Goal: Check status: Check status

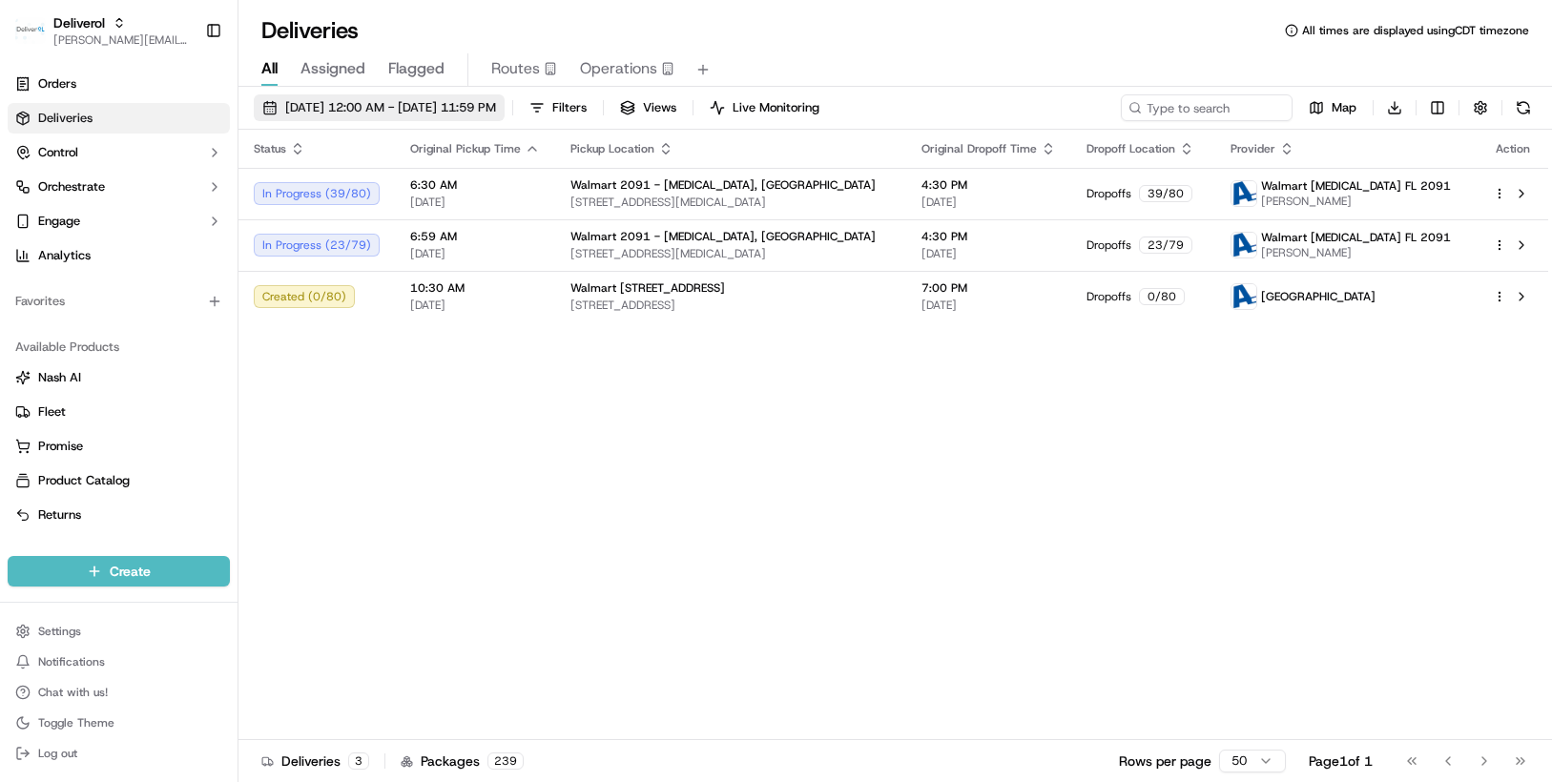
click at [505, 108] on button "[DATE] 12:00 AM - [DATE] 11:59 PM" at bounding box center [379, 107] width 251 height 27
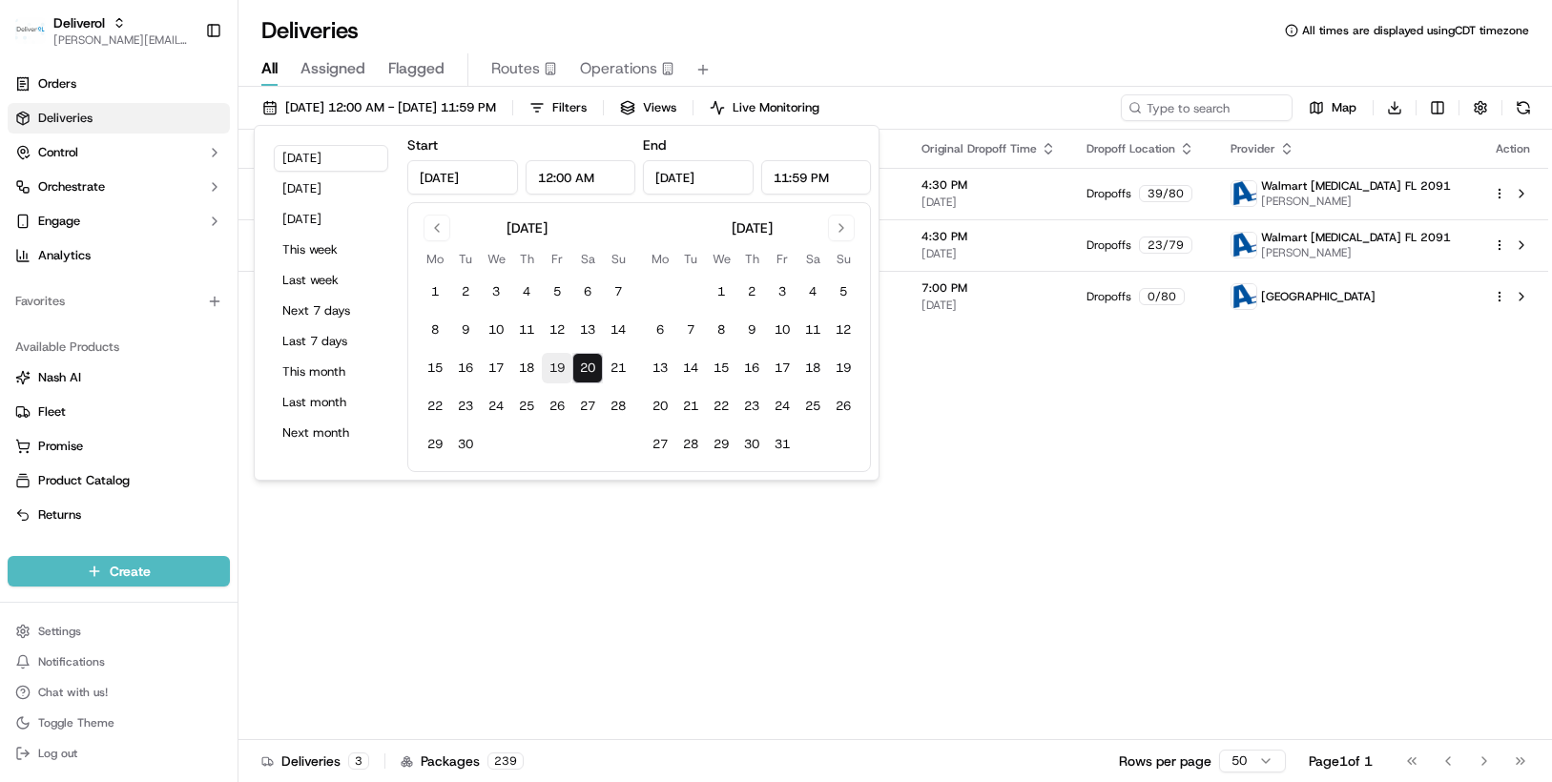
click at [550, 369] on button "19" at bounding box center [557, 368] width 31 height 31
type input "[DATE]"
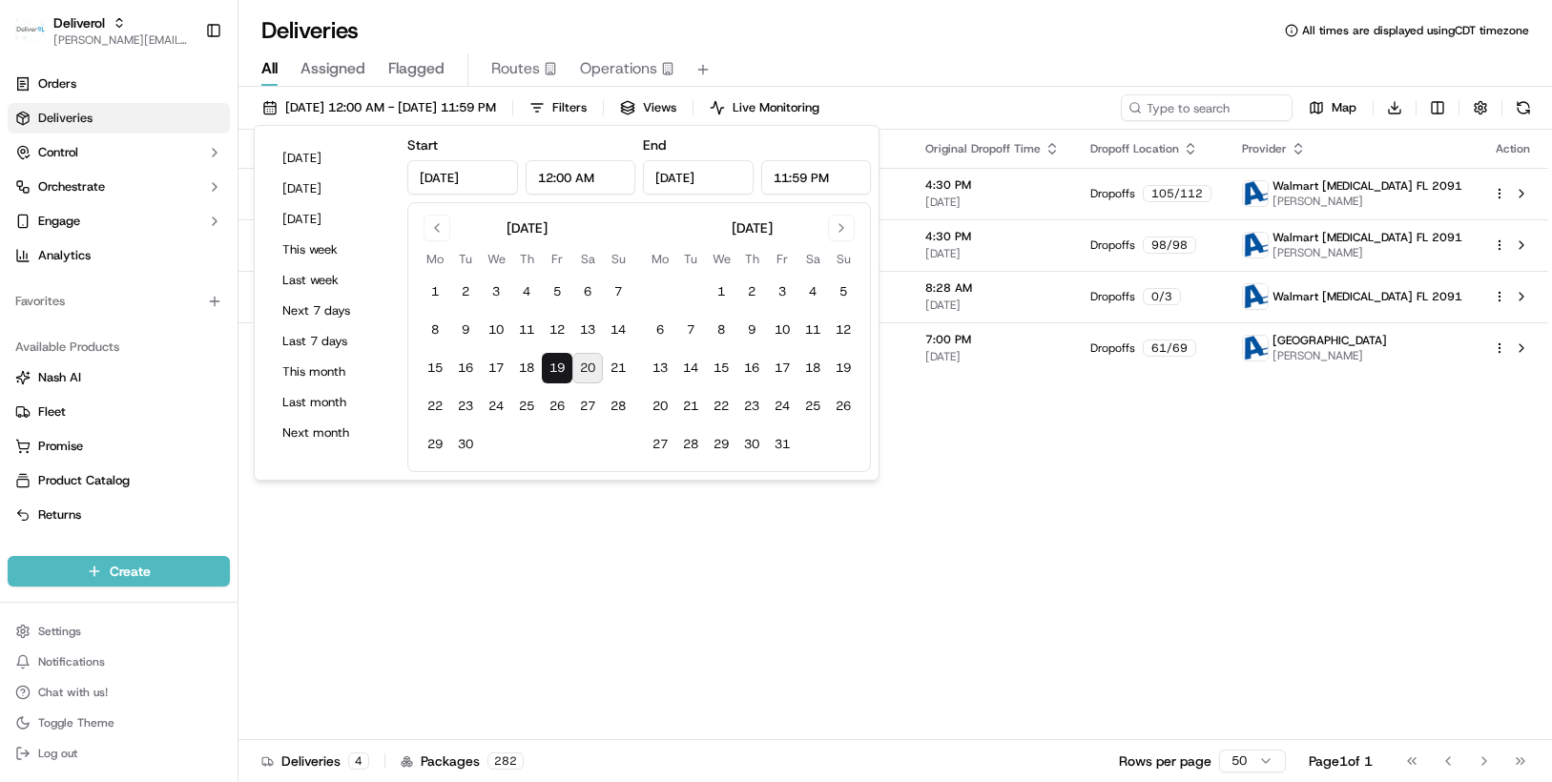
click at [936, 460] on div "Status Original Pickup Time Pickup Location Original Dropoff Time Dropoff Locat…" at bounding box center [893, 435] width 1310 height 610
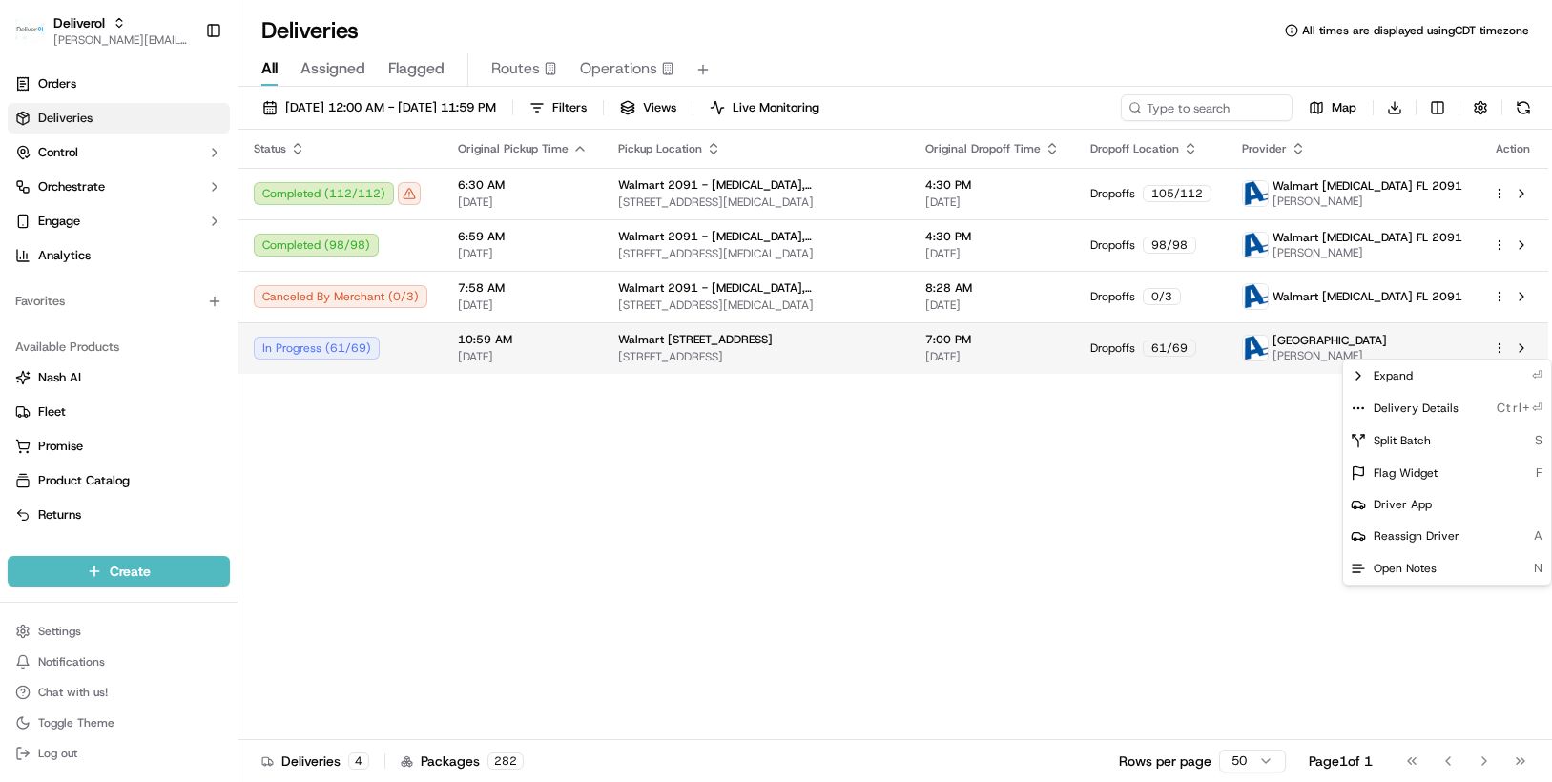
click at [1496, 350] on html "Deliverol [PERSON_NAME][EMAIL_ADDRESS][PERSON_NAME][DOMAIN_NAME] Toggle Sidebar…" at bounding box center [776, 391] width 1552 height 782
click at [1430, 402] on span "Delivery Details" at bounding box center [1416, 408] width 85 height 15
